Goal: Navigation & Orientation: Find specific page/section

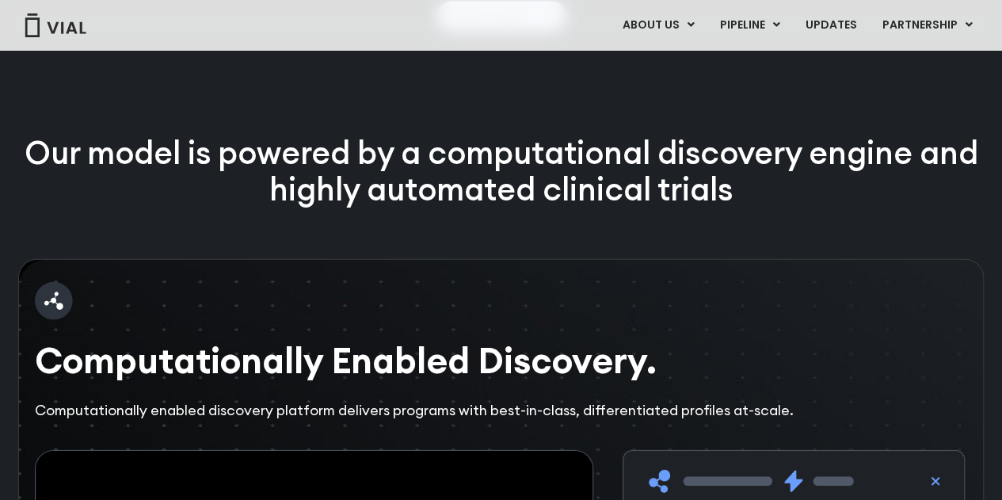
scroll to position [2218, 0]
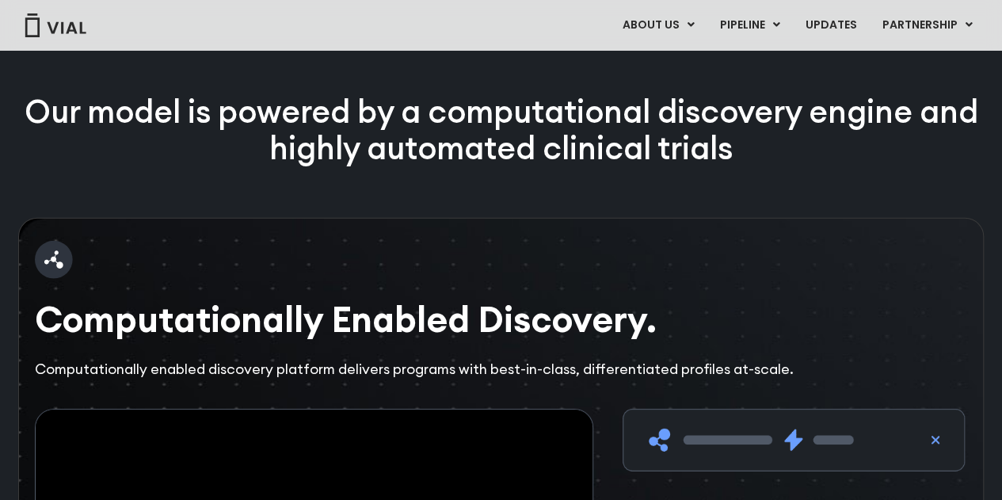
click at [68, 28] on img at bounding box center [55, 25] width 63 height 24
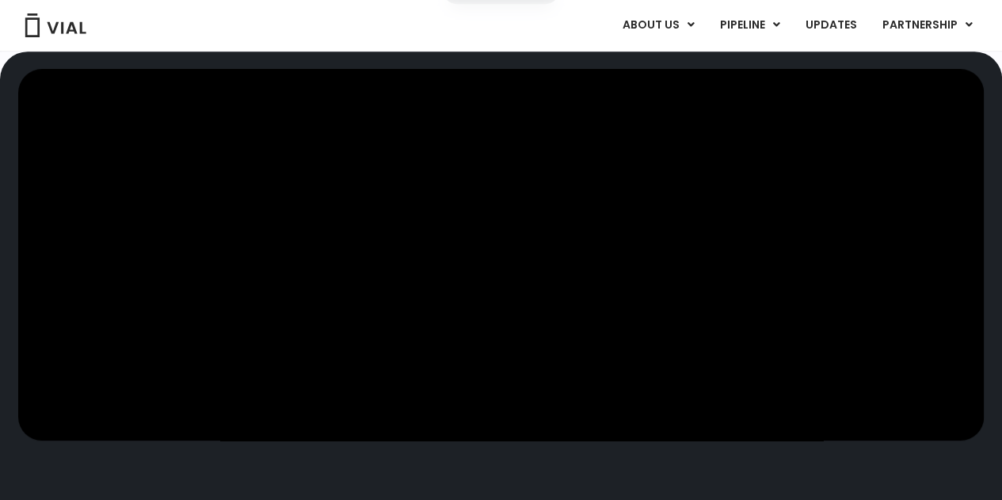
scroll to position [317, 0]
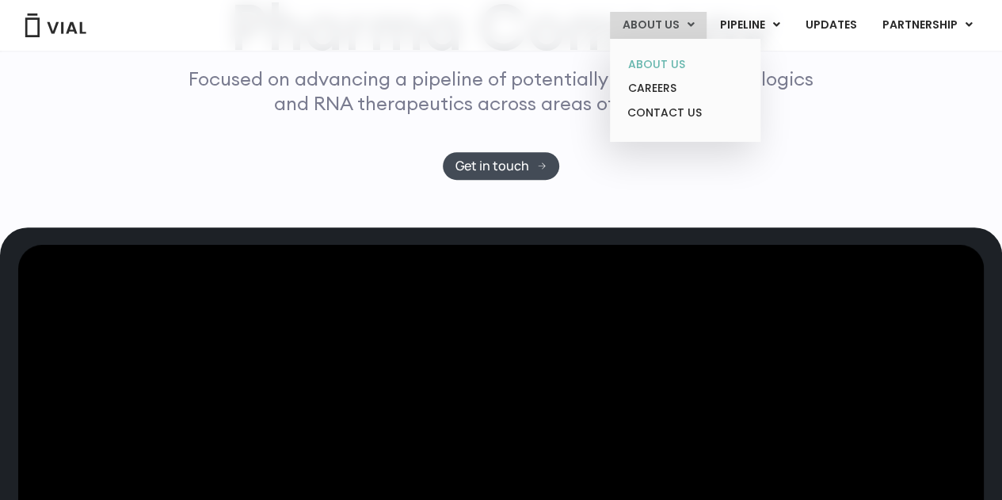
click at [656, 63] on link "ABOUT US" at bounding box center [684, 64] width 139 height 25
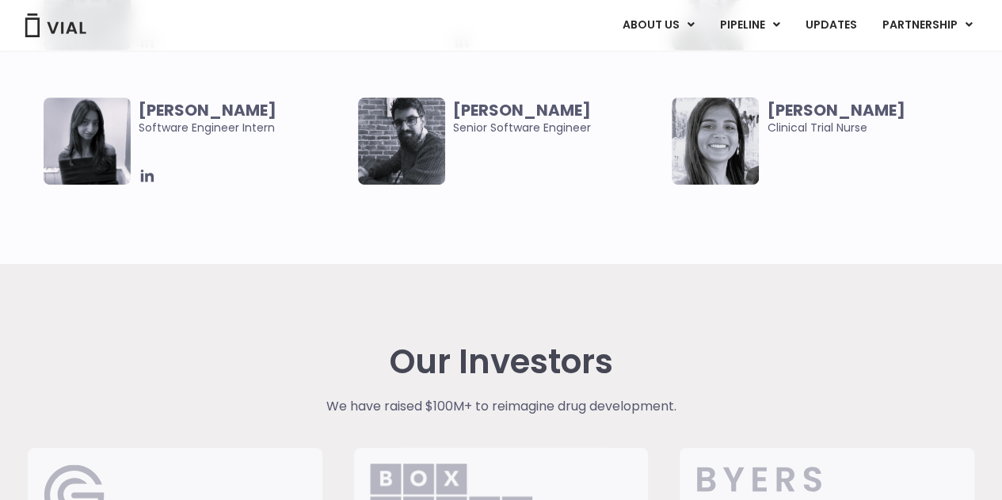
scroll to position [3485, 0]
